Goal: Task Accomplishment & Management: Manage account settings

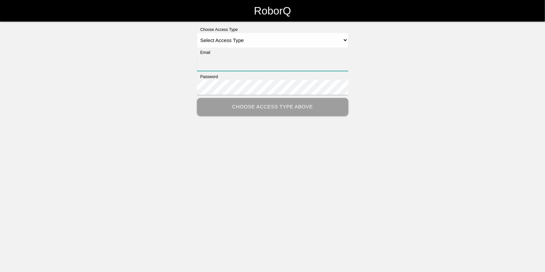
type input "[EMAIL_ADDRESS][DOMAIN_NAME]"
click at [210, 38] on select "Select Access Type Admin Customer Supervisor Worker" at bounding box center [272, 40] width 151 height 15
select select "Admin"
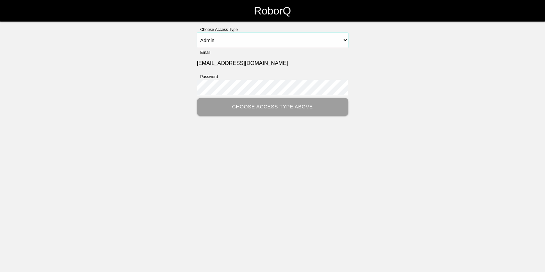
click at [197, 33] on select "Select Access Type Admin Customer Supervisor Worker" at bounding box center [272, 40] width 151 height 15
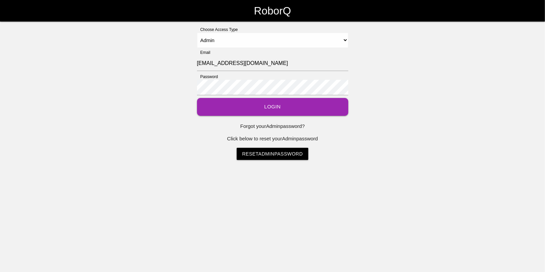
click at [271, 103] on button "Login" at bounding box center [272, 107] width 151 height 18
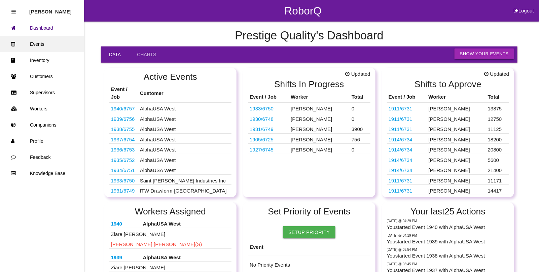
click at [39, 42] on link "Events" at bounding box center [41, 44] width 83 height 16
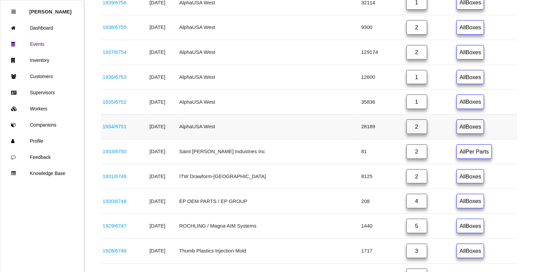
scroll to position [210, 0]
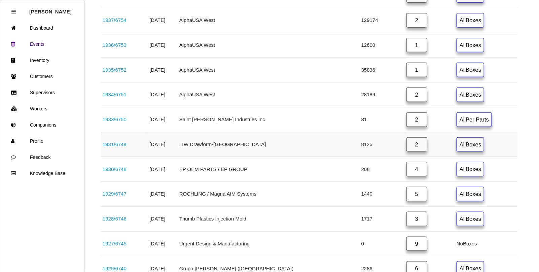
click at [122, 147] on link "1931 / 6749" at bounding box center [115, 144] width 24 height 6
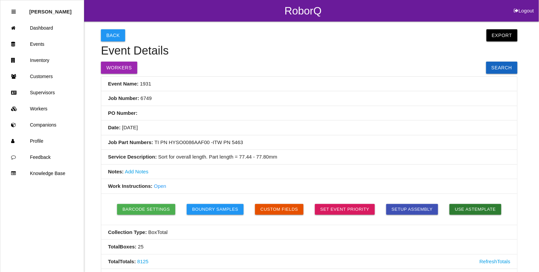
click at [159, 189] on link "Open" at bounding box center [160, 186] width 12 height 6
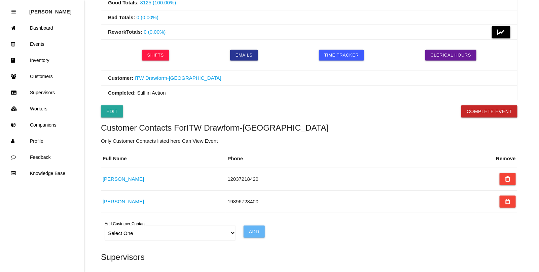
scroll to position [294, 0]
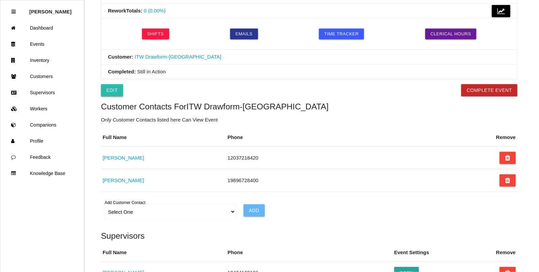
click at [108, 95] on link "Edit" at bounding box center [112, 90] width 22 height 12
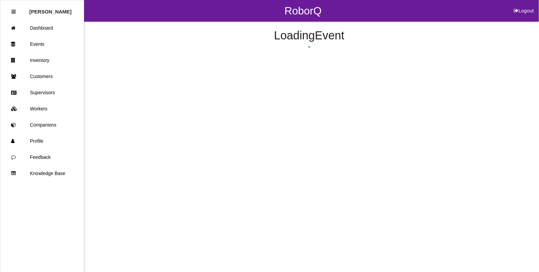
select select "remove"
select select "false"
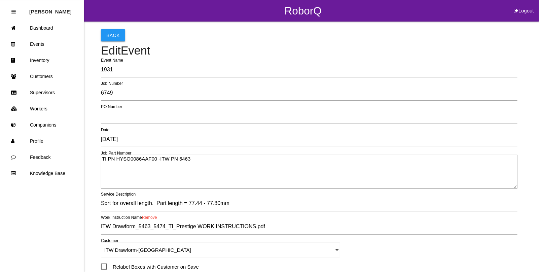
click at [151, 218] on link "Remove" at bounding box center [149, 217] width 15 height 5
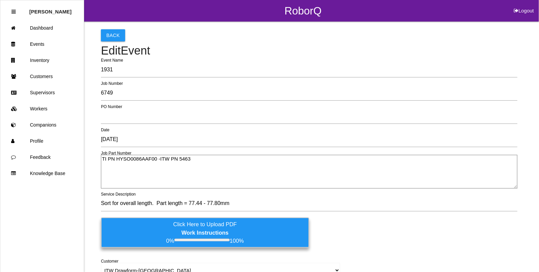
click at [189, 231] on b "Work Instructions" at bounding box center [204, 232] width 47 height 6
click at [0, 0] on input "Click Here to Upload PDF Work Instructions 0% 100%" at bounding box center [0, 0] width 0 height 0
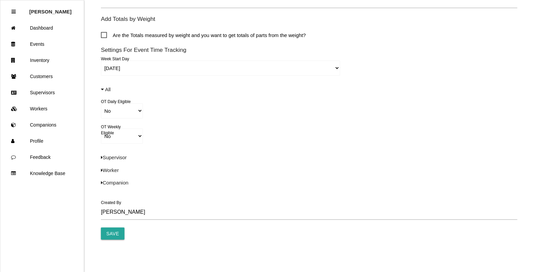
scroll to position [443, 0]
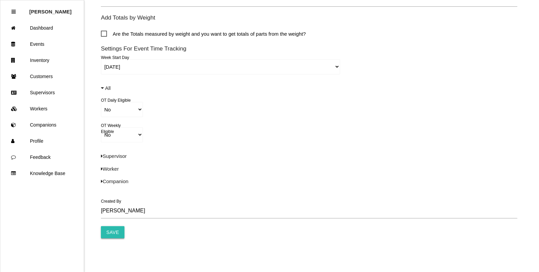
click at [118, 231] on input "Save" at bounding box center [113, 232] width 24 height 12
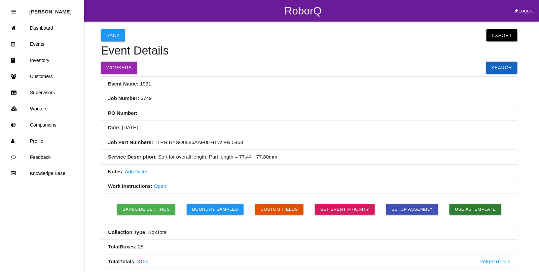
click at [162, 187] on link "Open" at bounding box center [160, 186] width 12 height 6
click at [46, 43] on link "Events" at bounding box center [41, 44] width 83 height 16
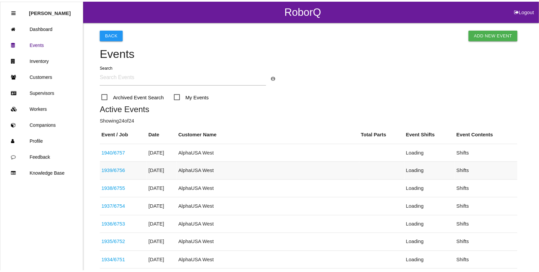
scroll to position [161, 0]
